Goal: Information Seeking & Learning: Find contact information

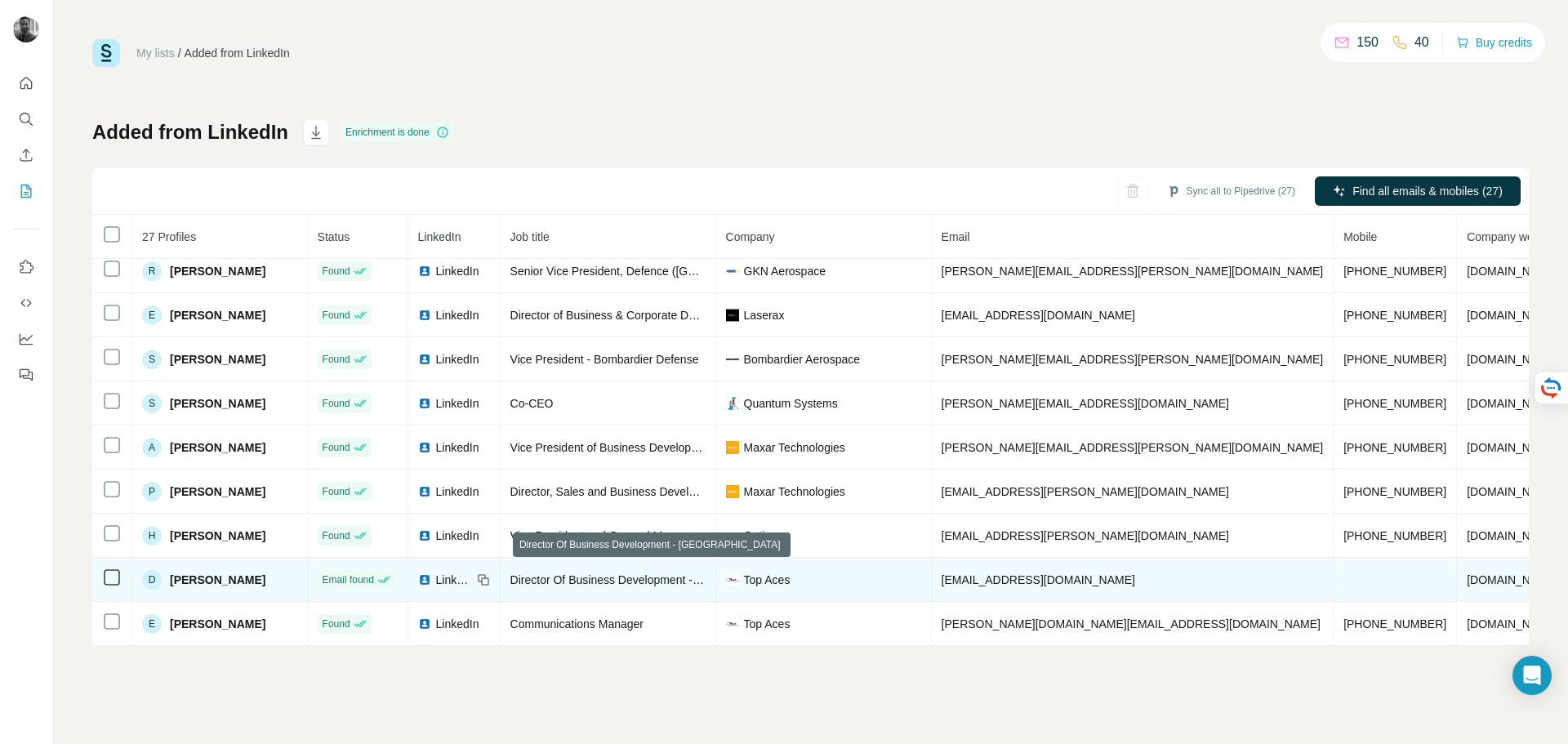
scroll to position [730, 0]
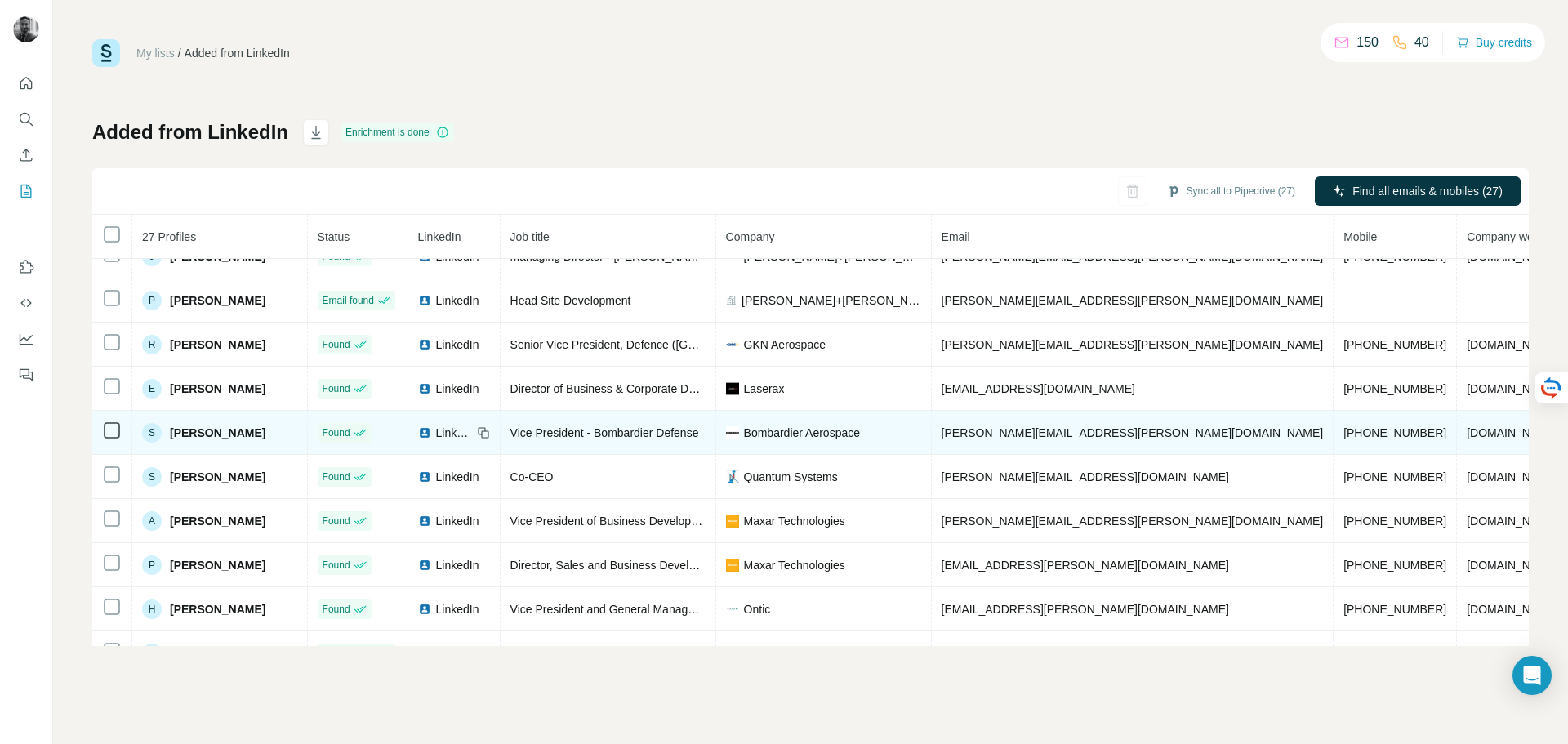
drag, startPoint x: 1133, startPoint y: 430, endPoint x: 1037, endPoint y: 418, distance: 96.7
click at [1037, 418] on td "[PERSON_NAME][EMAIL_ADDRESS][PERSON_NAME][DOMAIN_NAME]" at bounding box center [1133, 433] width 403 height 44
drag, startPoint x: 1148, startPoint y: 434, endPoint x: 954, endPoint y: 437, distance: 194.0
click at [954, 437] on td "[PERSON_NAME][EMAIL_ADDRESS][PERSON_NAME][DOMAIN_NAME]" at bounding box center [1133, 433] width 403 height 44
copy span "[PERSON_NAME][EMAIL_ADDRESS][PERSON_NAME][DOMAIN_NAME]"
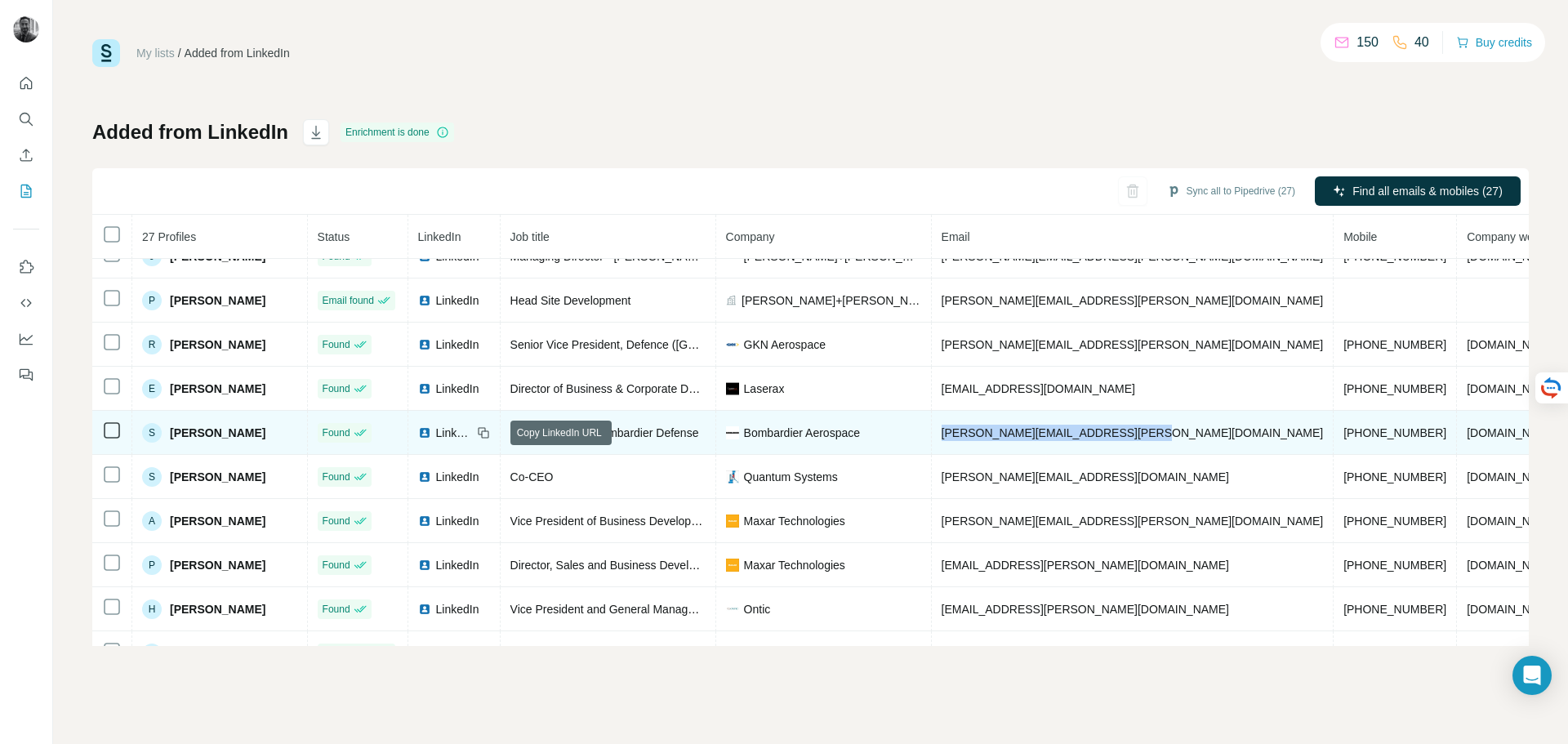
click at [490, 429] on icon at bounding box center [483, 433] width 13 height 13
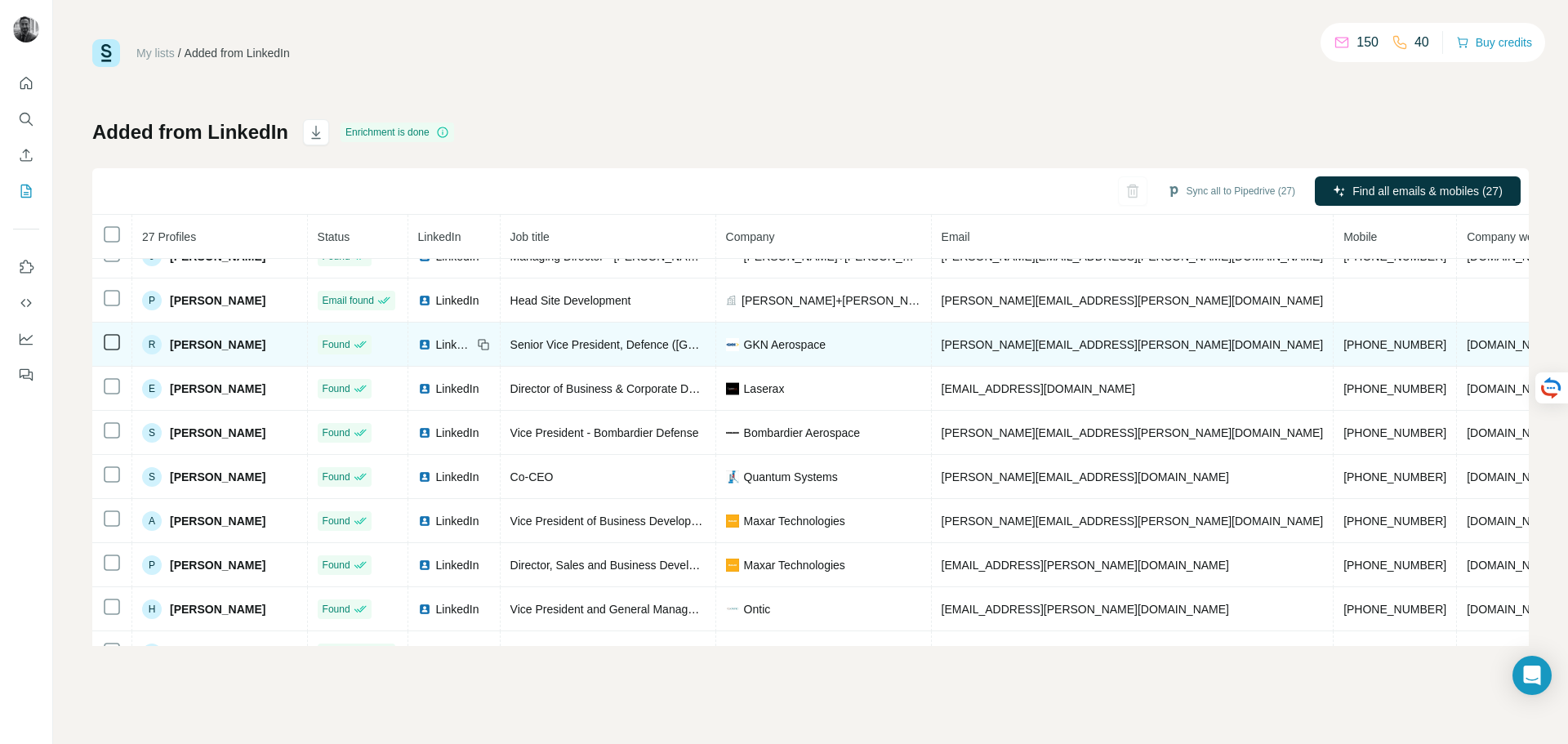
click at [490, 338] on icon at bounding box center [483, 344] width 13 height 13
drag, startPoint x: 1132, startPoint y: 348, endPoint x: 948, endPoint y: 334, distance: 184.5
click at [948, 334] on td "[PERSON_NAME][EMAIL_ADDRESS][PERSON_NAME][DOMAIN_NAME]" at bounding box center [1133, 344] width 403 height 44
copy span "[PERSON_NAME][EMAIL_ADDRESS][PERSON_NAME][DOMAIN_NAME]"
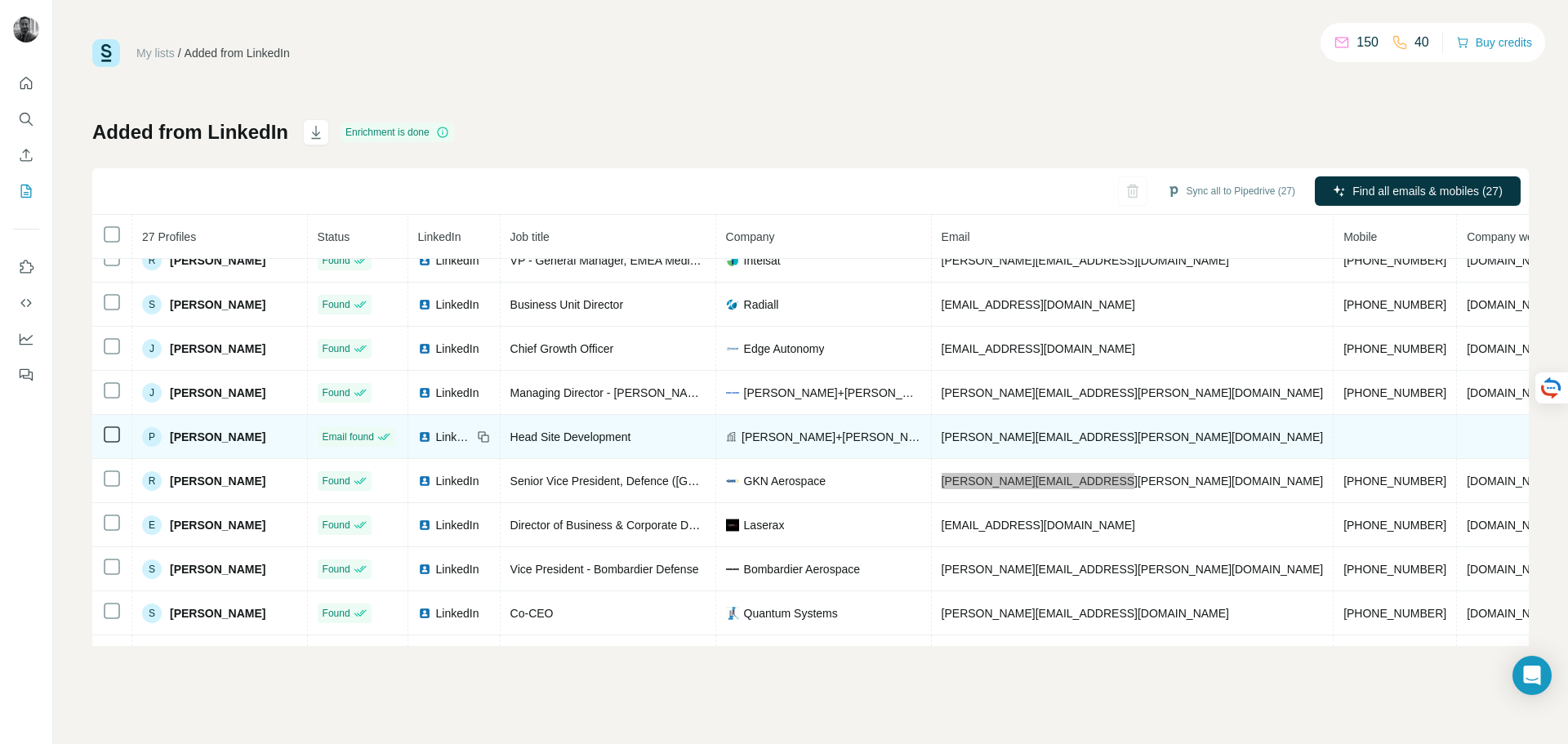
scroll to position [567, 0]
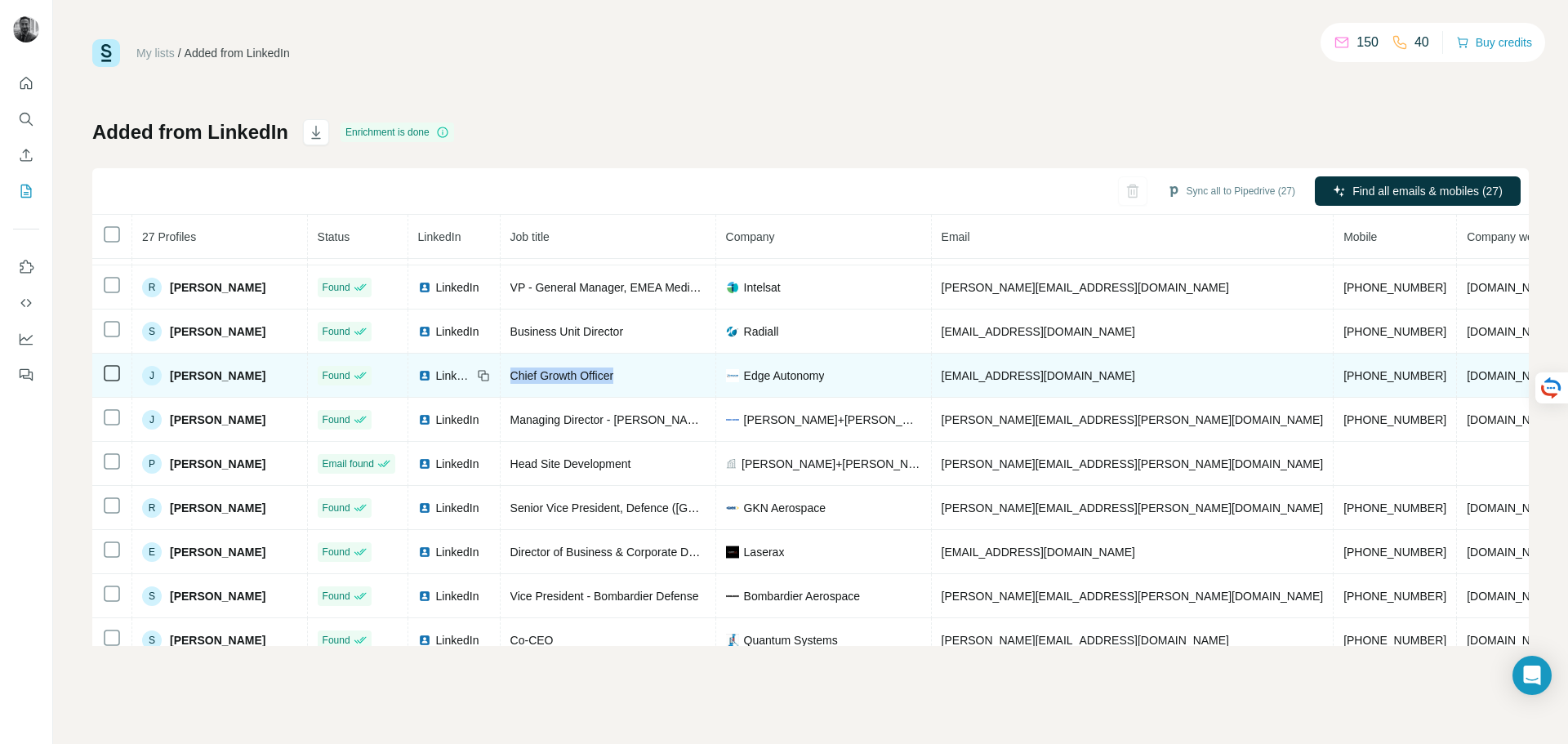
drag, startPoint x: 651, startPoint y: 378, endPoint x: 520, endPoint y: 380, distance: 131.0
click at [520, 380] on td "Chief Growth Officer" at bounding box center [608, 376] width 215 height 44
copy span "Chief Growth Officer"
drag, startPoint x: 1132, startPoint y: 378, endPoint x: 948, endPoint y: 367, distance: 184.3
click at [948, 367] on td "[EMAIL_ADDRESS][DOMAIN_NAME]" at bounding box center [1133, 376] width 403 height 44
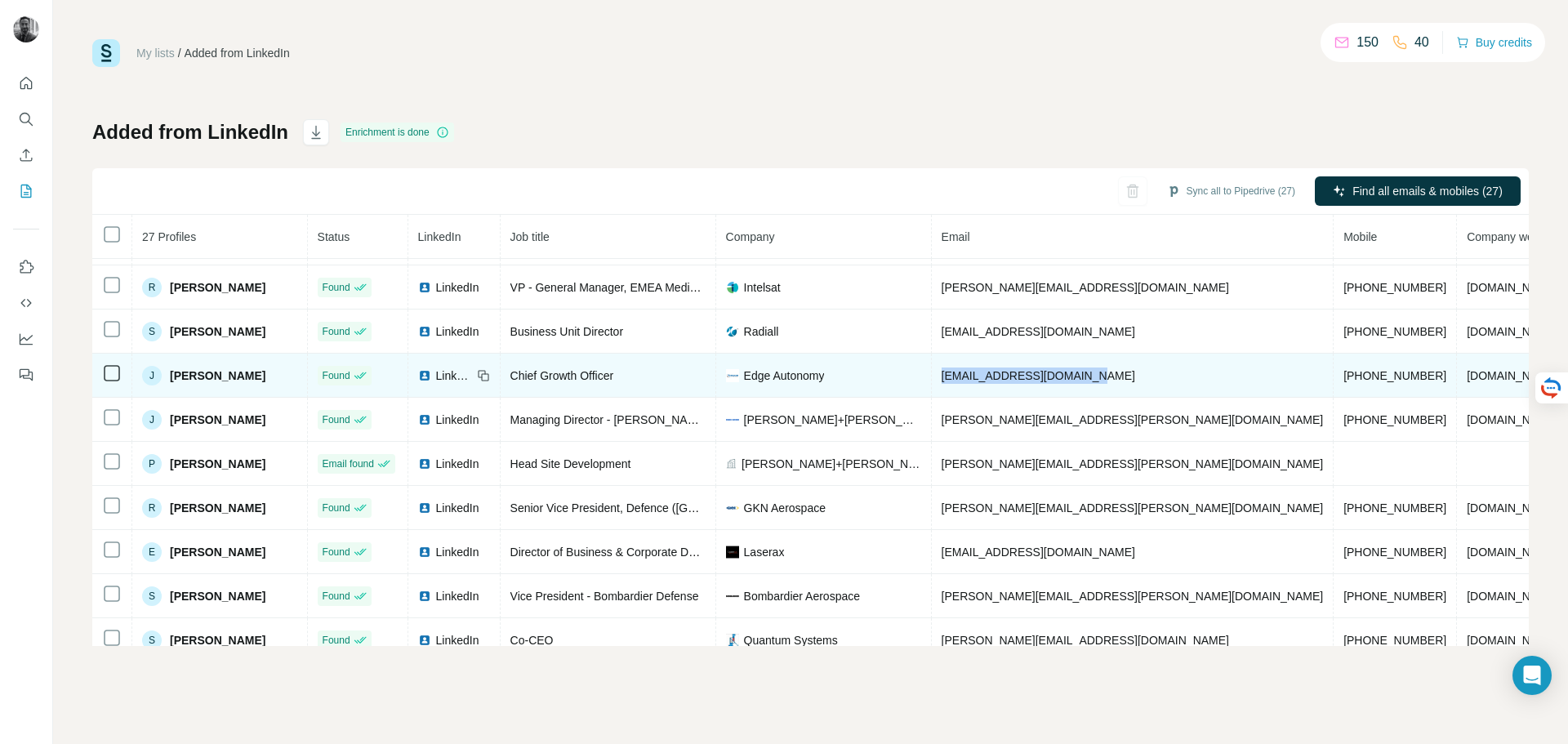
copy span "[EMAIL_ADDRESS][DOMAIN_NAME]"
click at [490, 377] on icon at bounding box center [483, 376] width 13 height 13
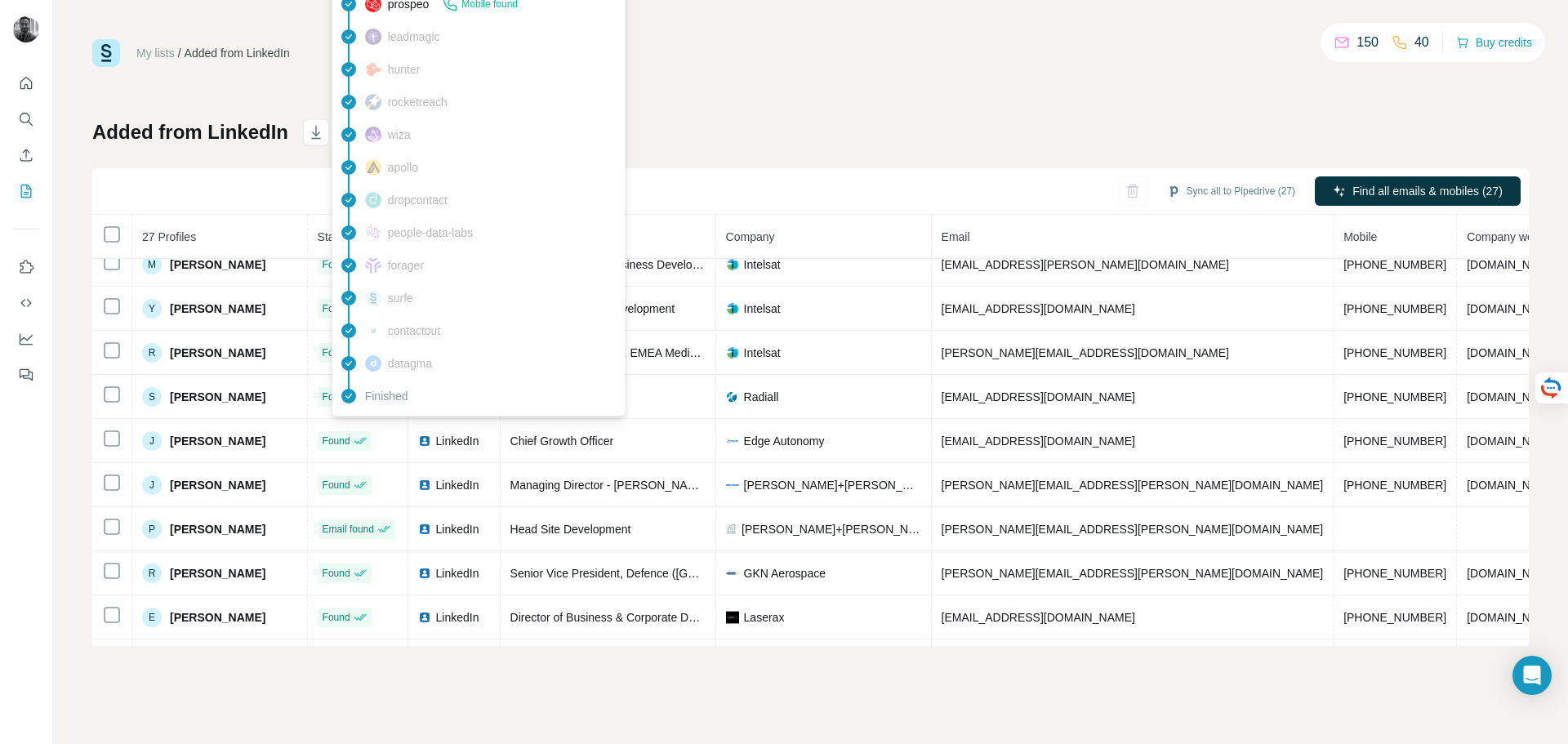
scroll to position [485, 0]
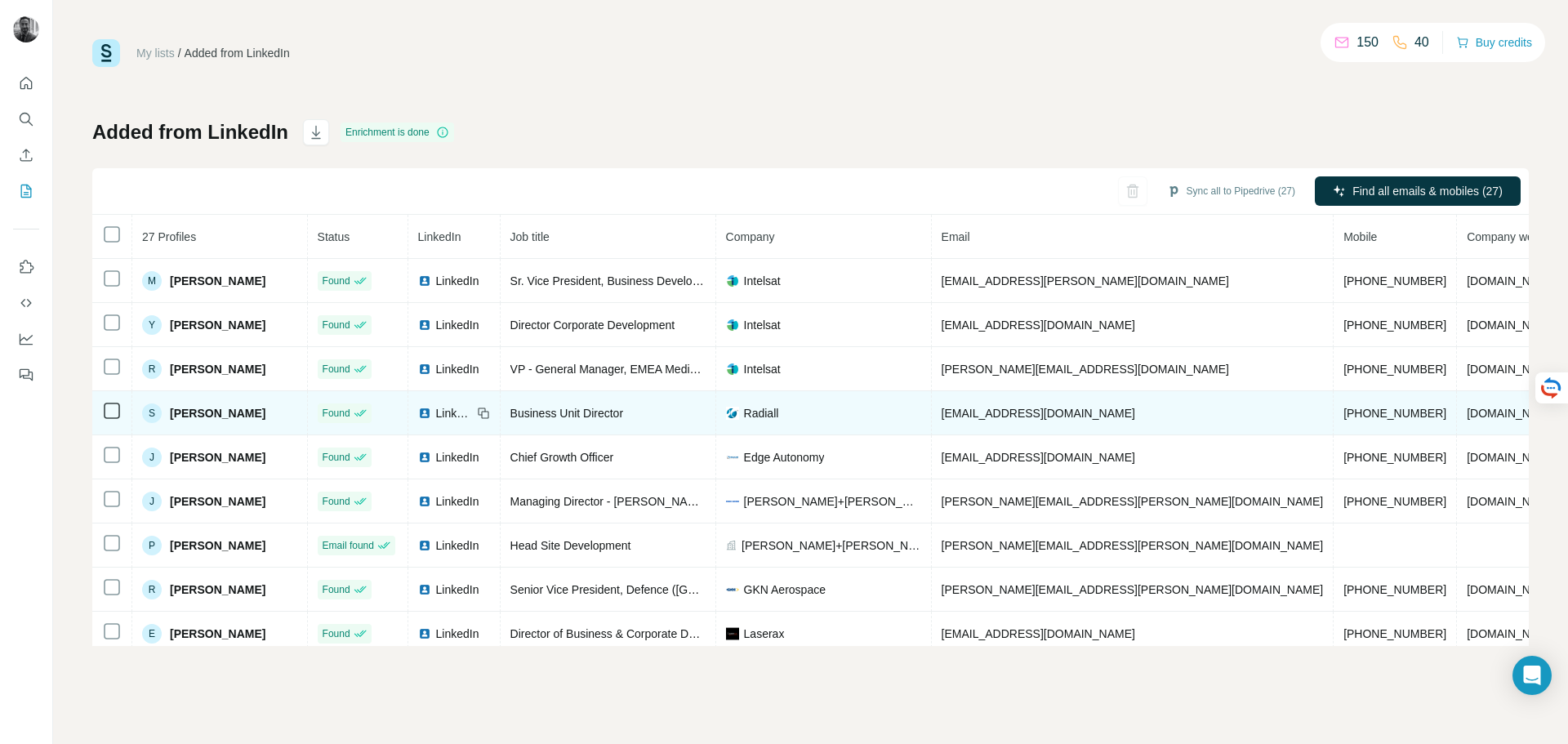
click at [488, 412] on icon at bounding box center [485, 414] width 7 height 7
drag, startPoint x: 1120, startPoint y: 415, endPoint x: 954, endPoint y: 412, distance: 166.0
click at [954, 412] on td "[EMAIL_ADDRESS][DOMAIN_NAME]" at bounding box center [1133, 414] width 403 height 44
copy span "[EMAIL_ADDRESS][DOMAIN_NAME]"
drag, startPoint x: 658, startPoint y: 413, endPoint x: 521, endPoint y: 412, distance: 137.0
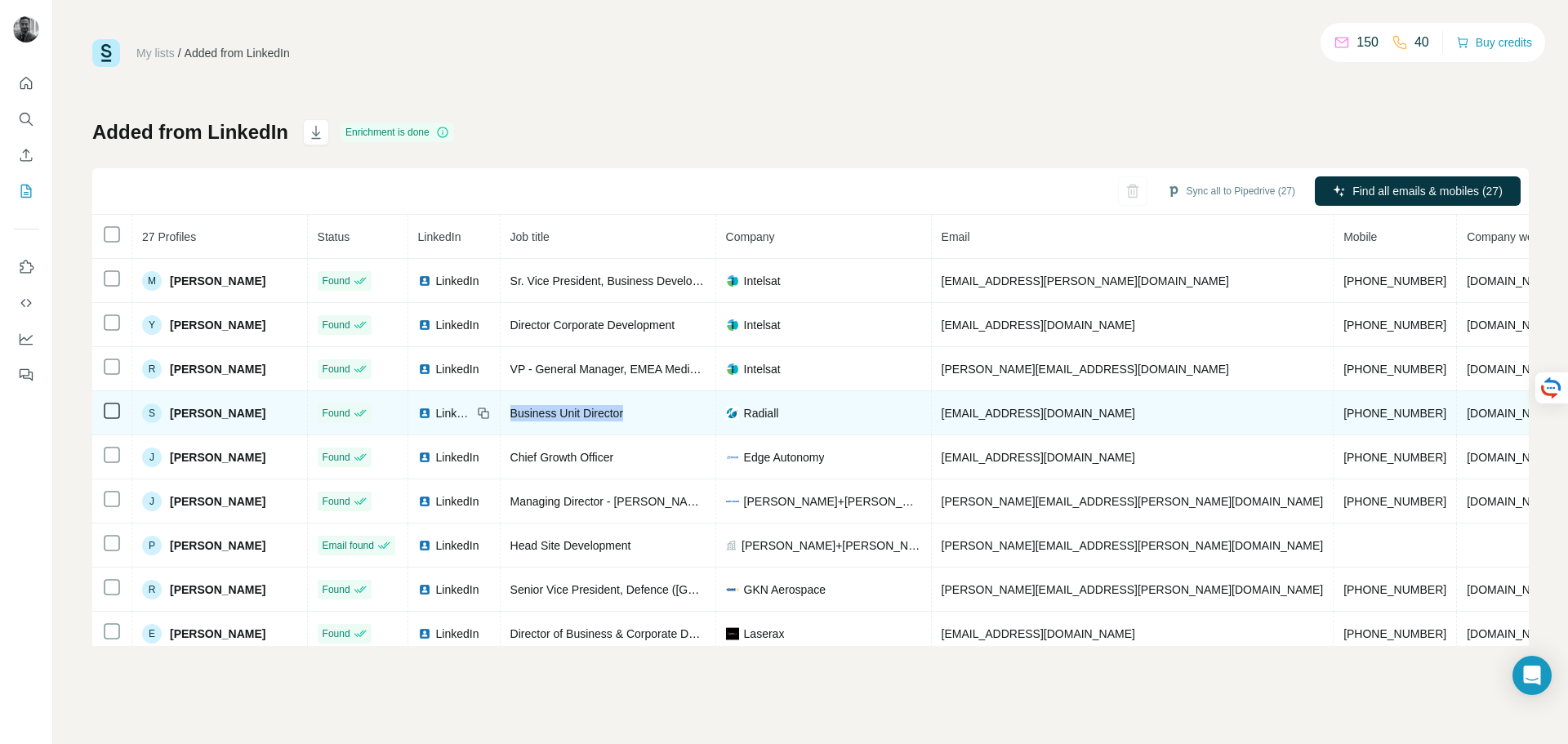
click at [521, 412] on td "Business Unit Director" at bounding box center [608, 414] width 215 height 44
copy span "Business Unit Director"
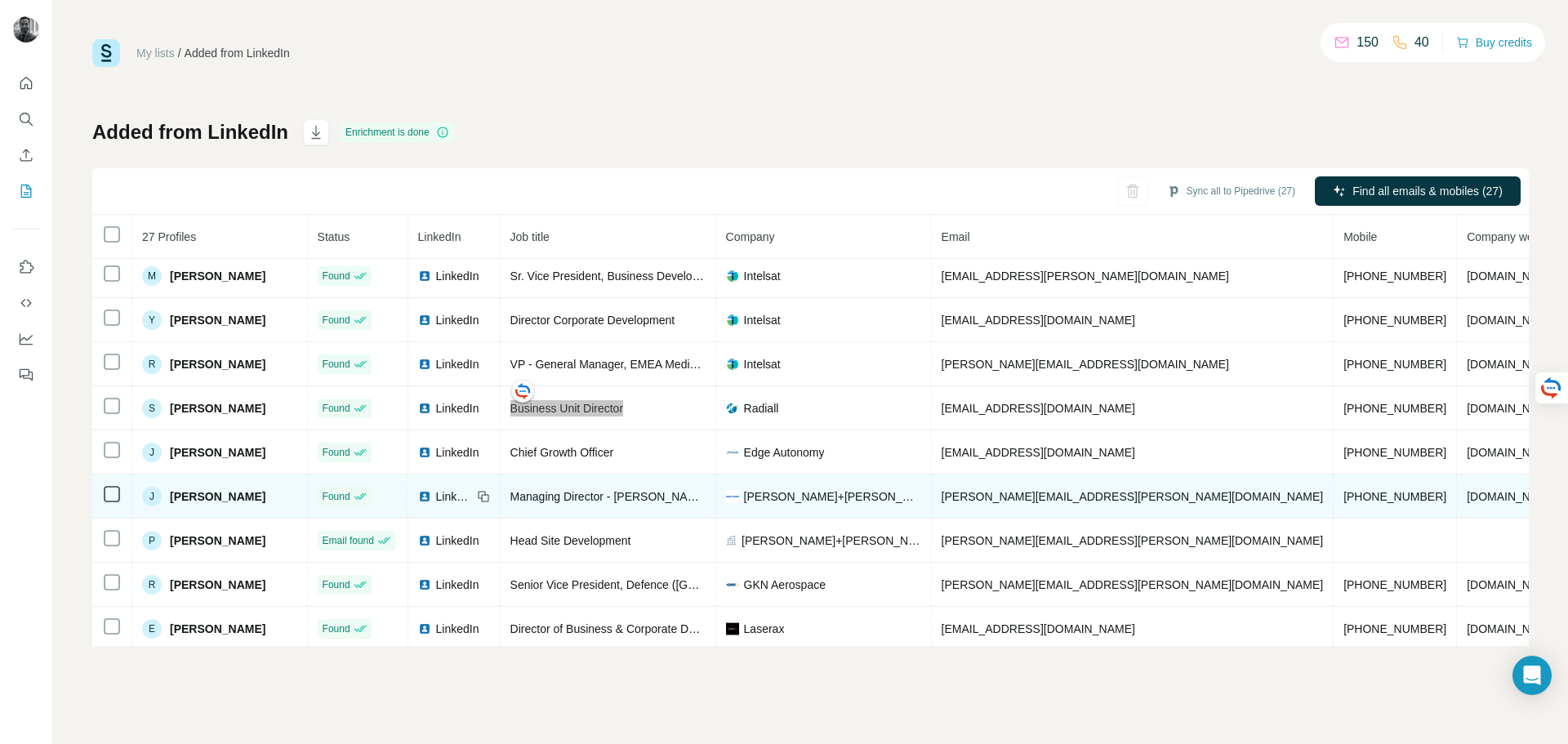
scroll to position [571, 0]
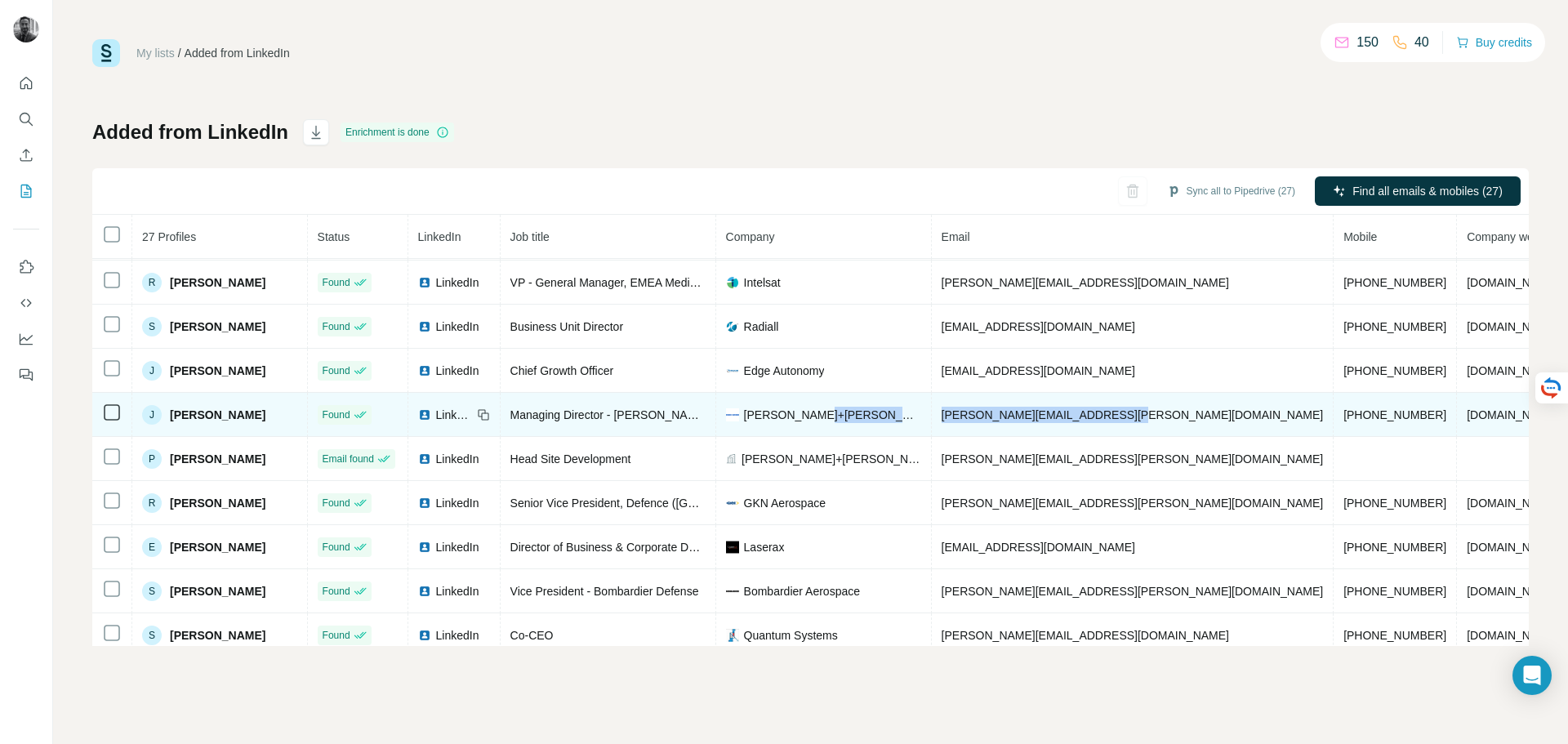
drag, startPoint x: 1152, startPoint y: 414, endPoint x: 940, endPoint y: 419, distance: 212.1
click at [940, 419] on tr "[PERSON_NAME] Found LinkedIn Managing Director - [PERSON_NAME]+[PERSON_NAME] ([…" at bounding box center [932, 414] width 1679 height 44
copy tr "[PERSON_NAME][EMAIL_ADDRESS][PERSON_NAME][DOMAIN_NAME]"
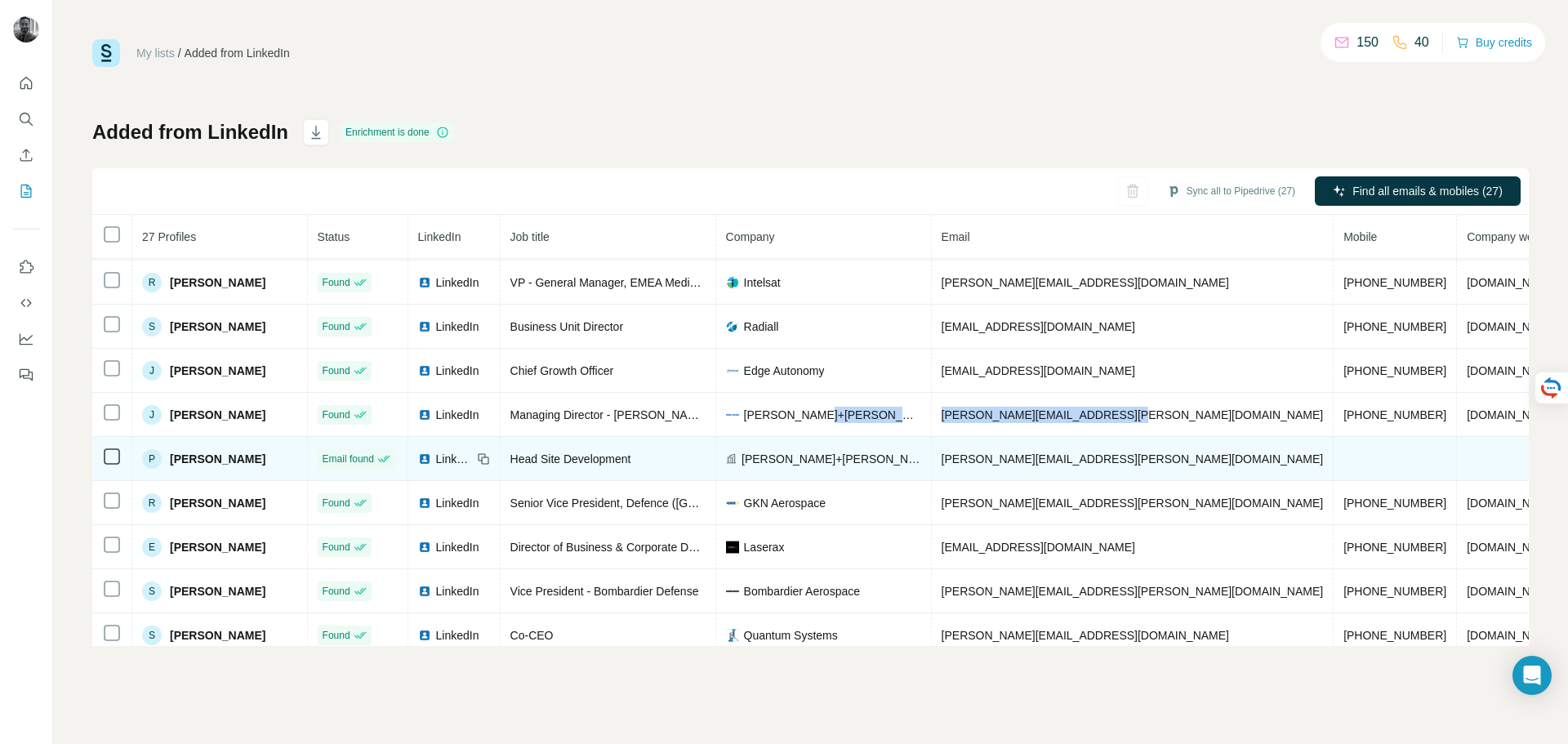
click at [0, 0] on icon at bounding box center [0, 0] width 0 height 0
drag, startPoint x: 677, startPoint y: 459, endPoint x: 528, endPoint y: 462, distance: 149.0
click at [522, 471] on td "Head Site Development" at bounding box center [608, 459] width 215 height 44
copy span "Head Site Development"
click at [490, 464] on icon at bounding box center [483, 459] width 13 height 13
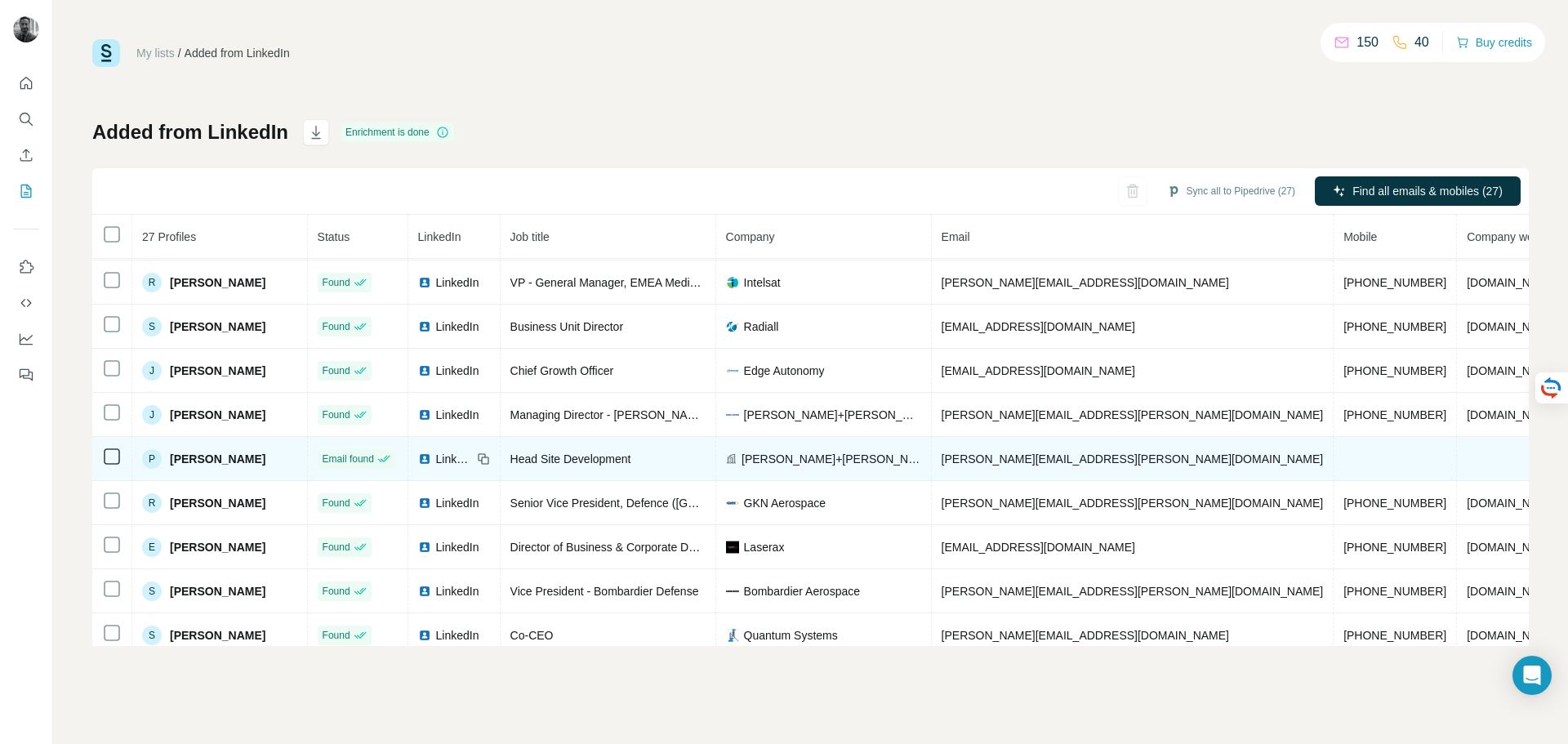
click at [488, 460] on icon at bounding box center [485, 460] width 7 height 7
click at [490, 461] on icon at bounding box center [483, 459] width 13 height 13
drag, startPoint x: 1127, startPoint y: 462, endPoint x: 947, endPoint y: 462, distance: 180.0
click at [947, 462] on td "[PERSON_NAME][EMAIL_ADDRESS][PERSON_NAME][DOMAIN_NAME]" at bounding box center [1133, 459] width 403 height 44
copy span "[PERSON_NAME][EMAIL_ADDRESS][PERSON_NAME][DOMAIN_NAME]"
